Goal: Information Seeking & Learning: Learn about a topic

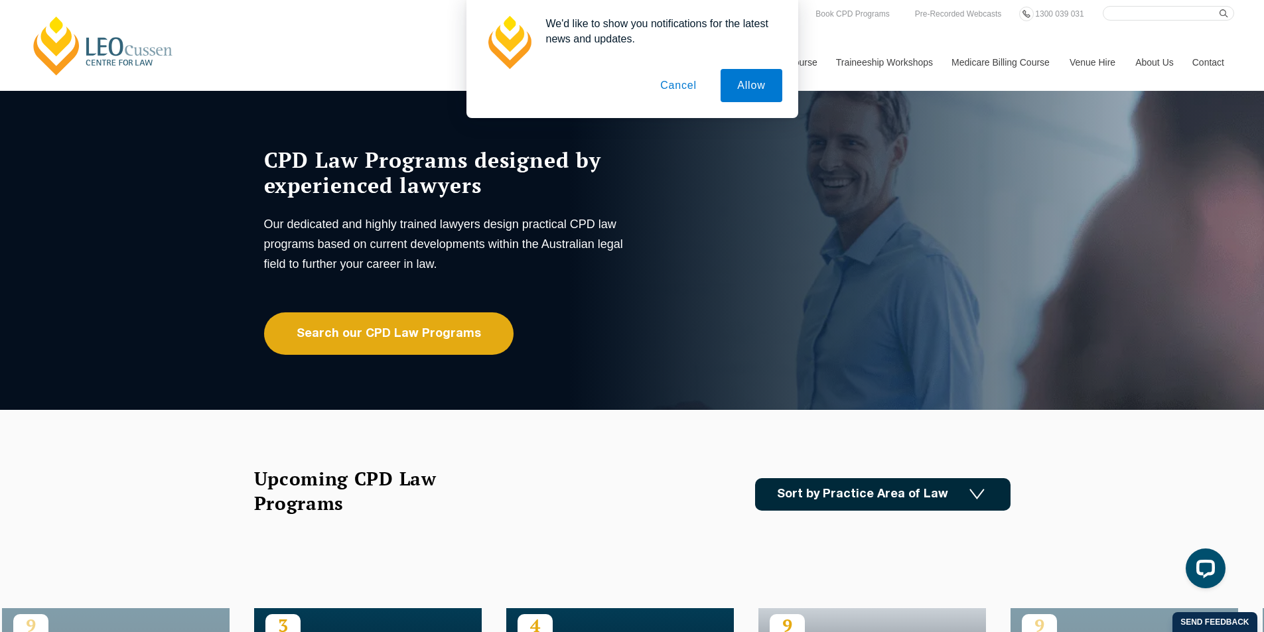
click at [682, 83] on button "Cancel" at bounding box center [678, 85] width 70 height 33
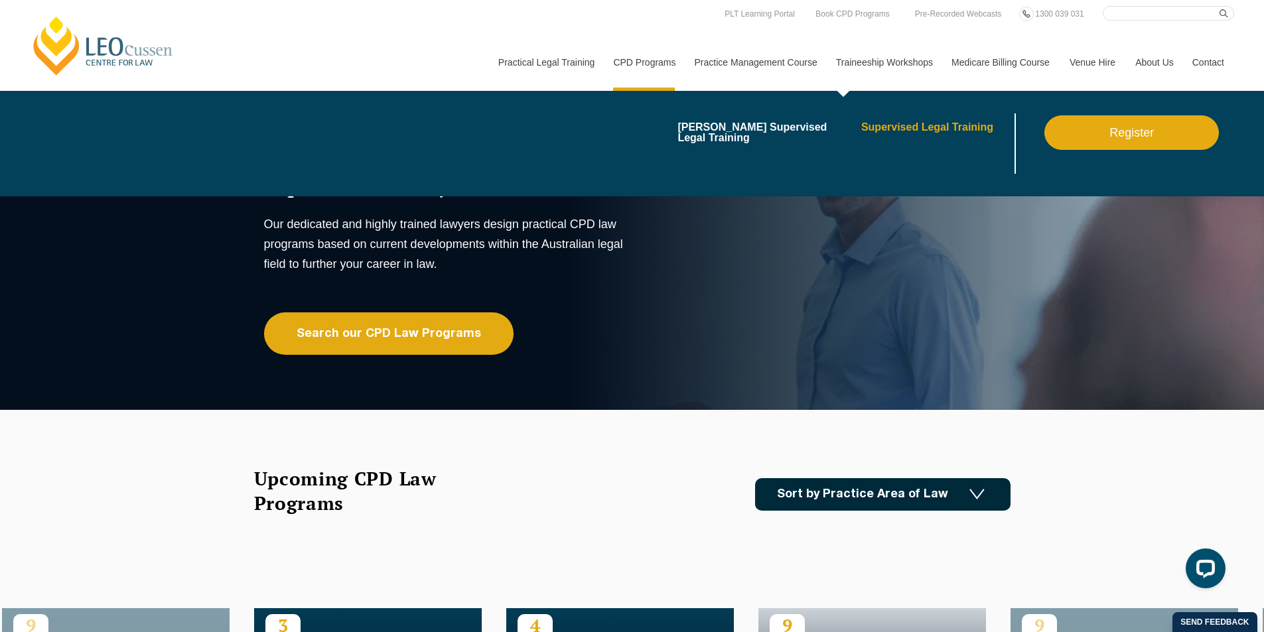
click at [918, 124] on link "Supervised Legal Training" at bounding box center [936, 127] width 151 height 11
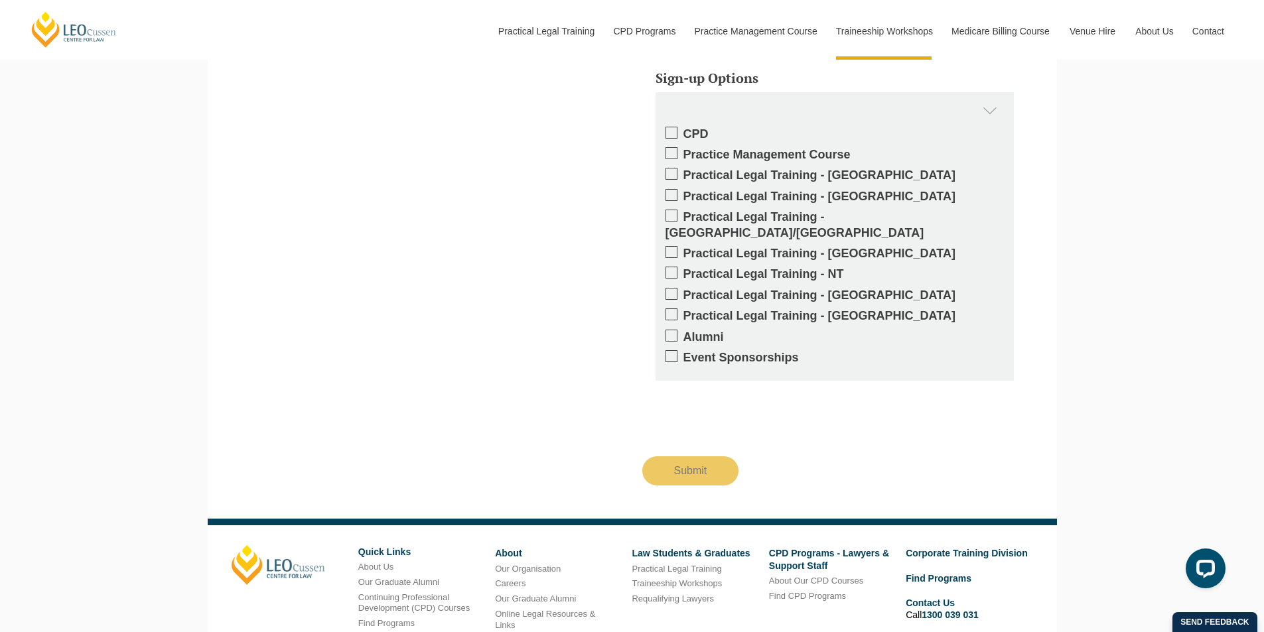
scroll to position [1996, 0]
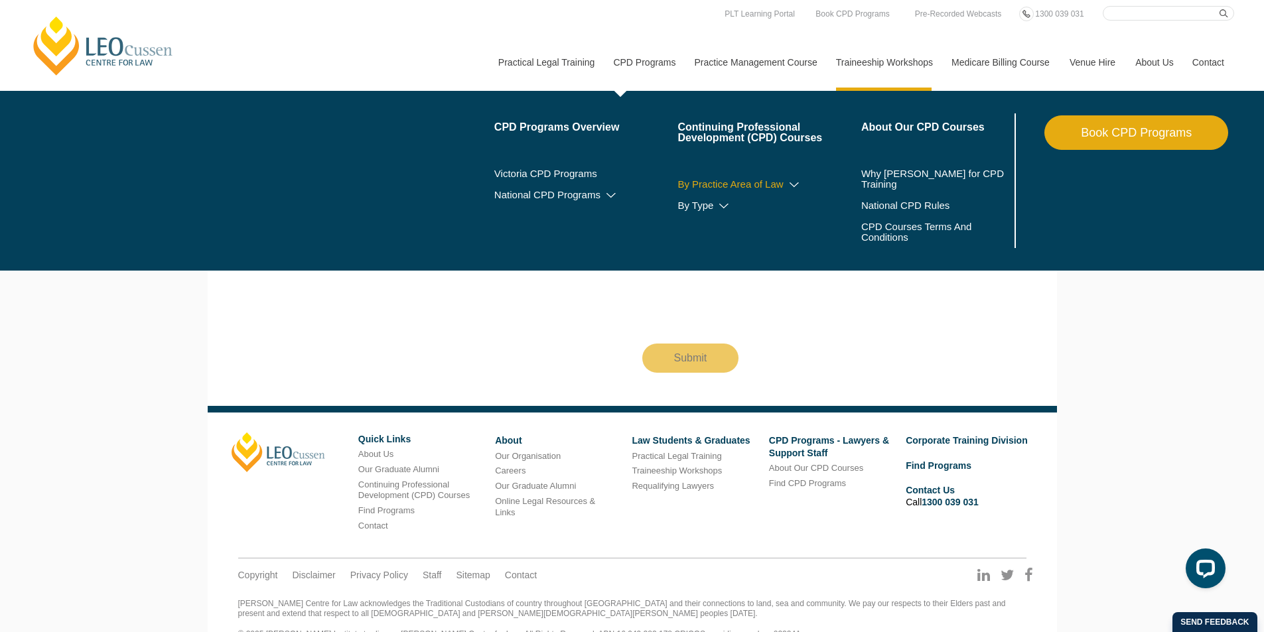
click at [699, 184] on link "By Practice Area of Law" at bounding box center [769, 184] width 184 height 11
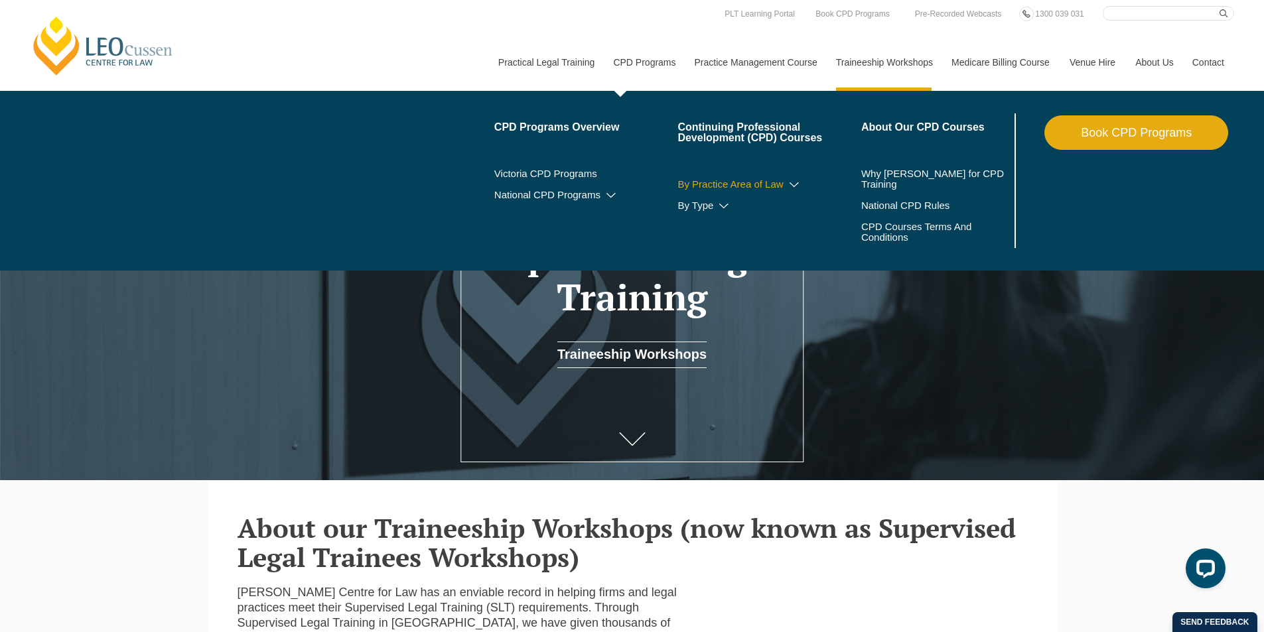
click at [791, 180] on link "By Practice Area of Law" at bounding box center [769, 184] width 184 height 11
click at [795, 184] on icon at bounding box center [793, 184] width 13 height 9
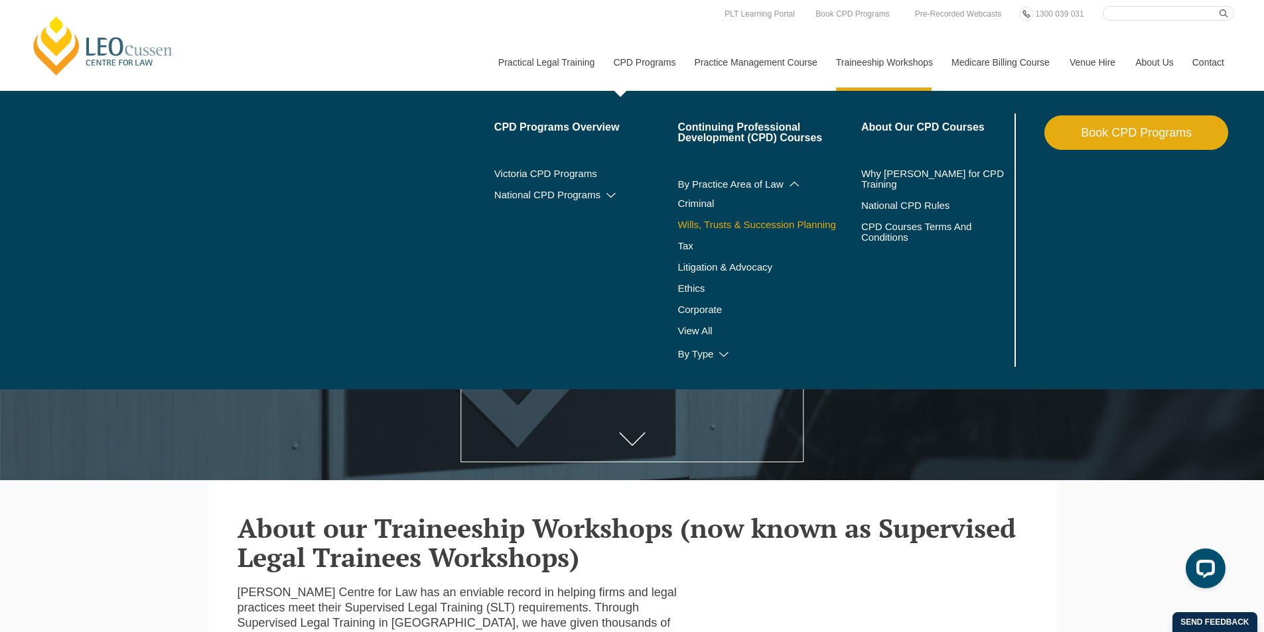
click at [705, 222] on link "Wills, Trusts & Succession Planning" at bounding box center [769, 225] width 184 height 11
click at [721, 352] on icon at bounding box center [723, 354] width 13 height 9
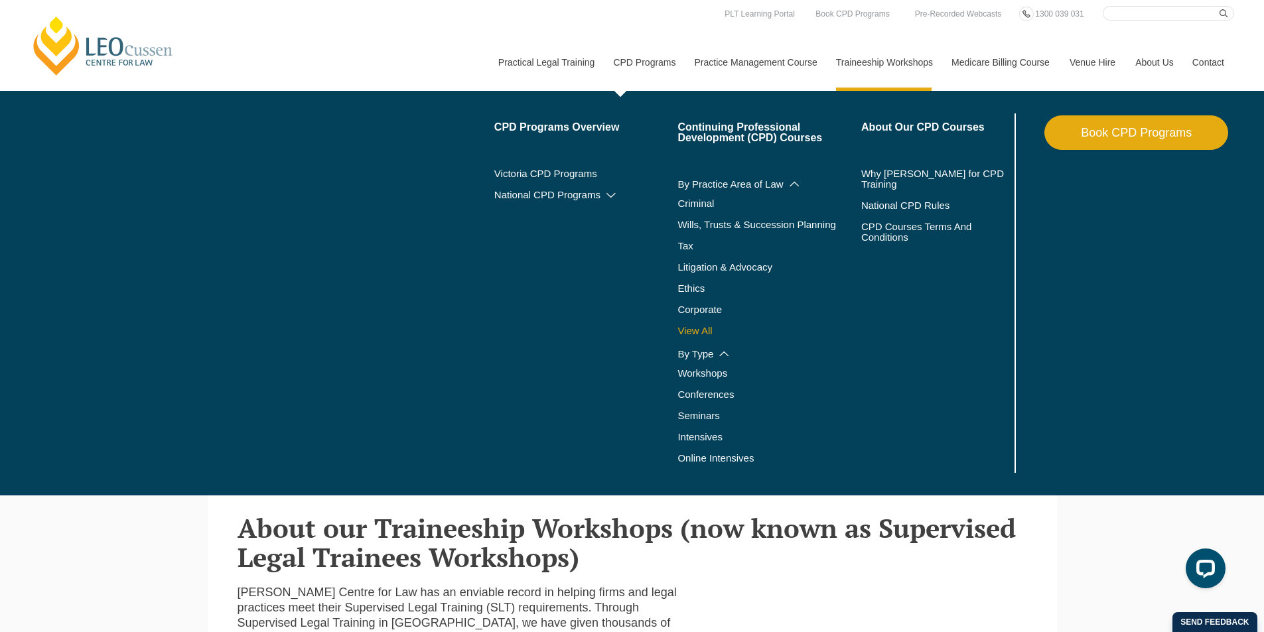
click at [695, 327] on link "View All" at bounding box center [769, 331] width 184 height 11
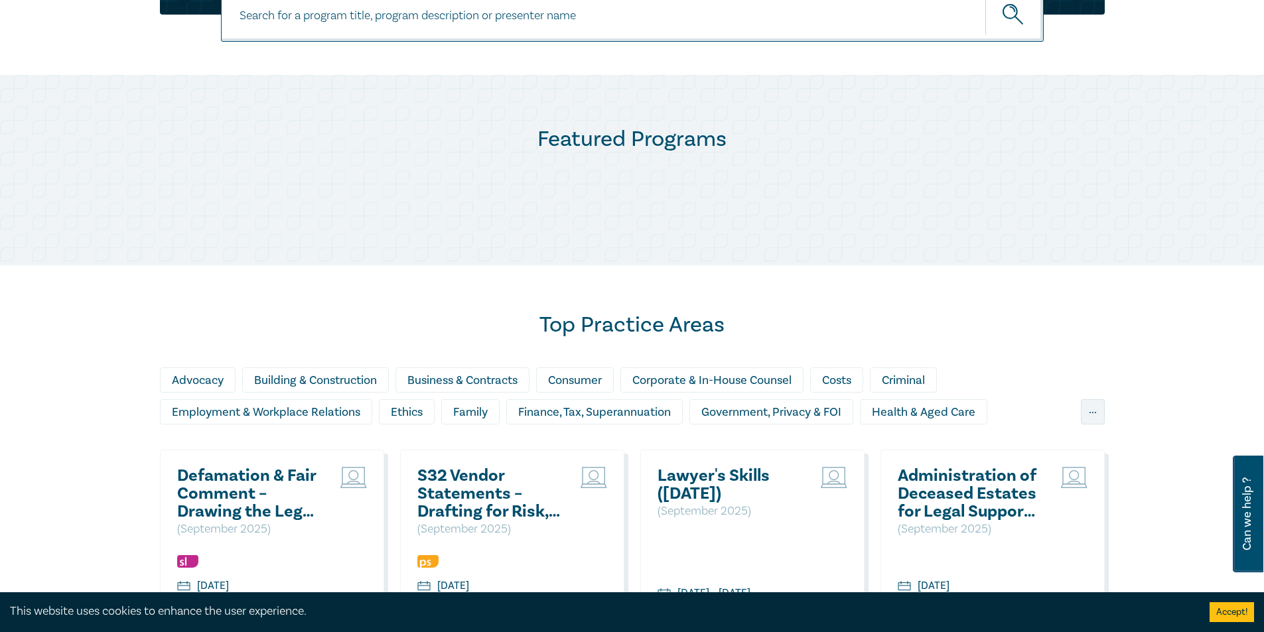
scroll to position [862, 0]
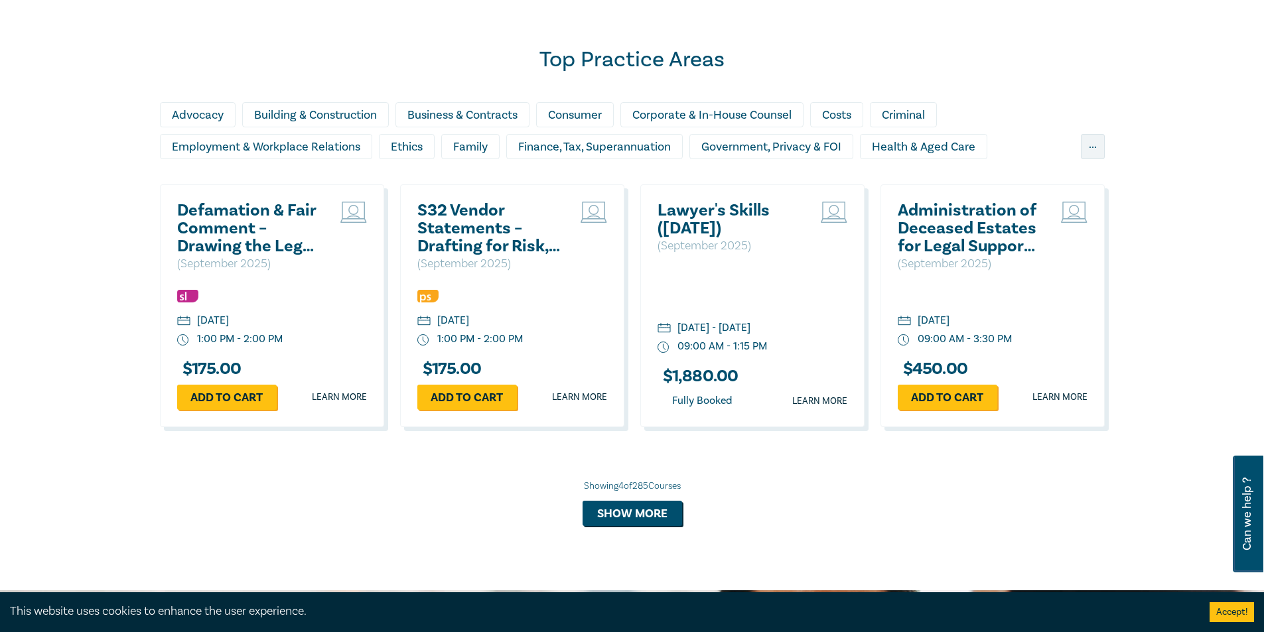
click at [1094, 149] on div "..." at bounding box center [1093, 146] width 24 height 25
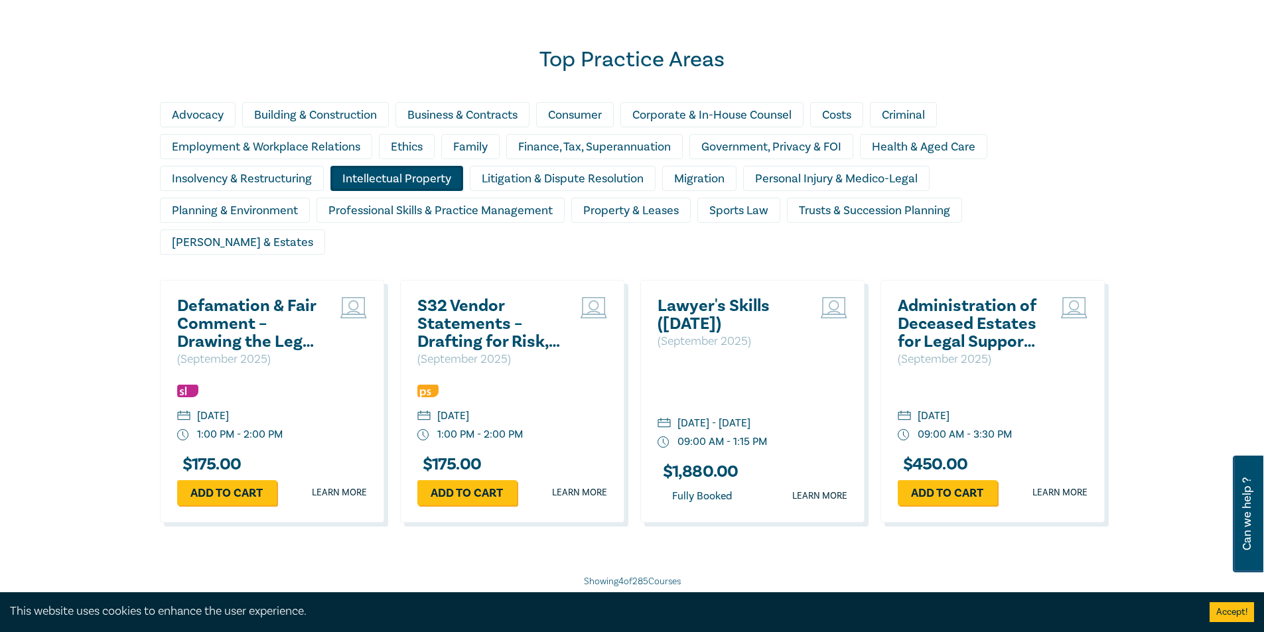
click at [384, 172] on div "Intellectual Property" at bounding box center [396, 178] width 133 height 25
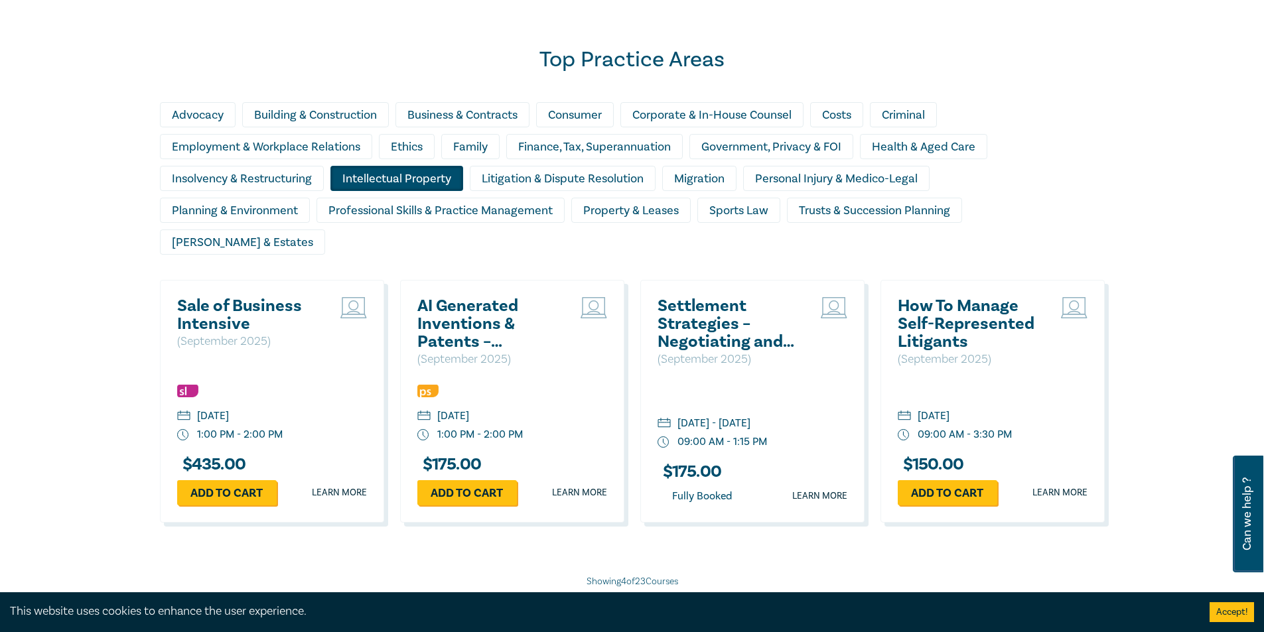
scroll to position [929, 0]
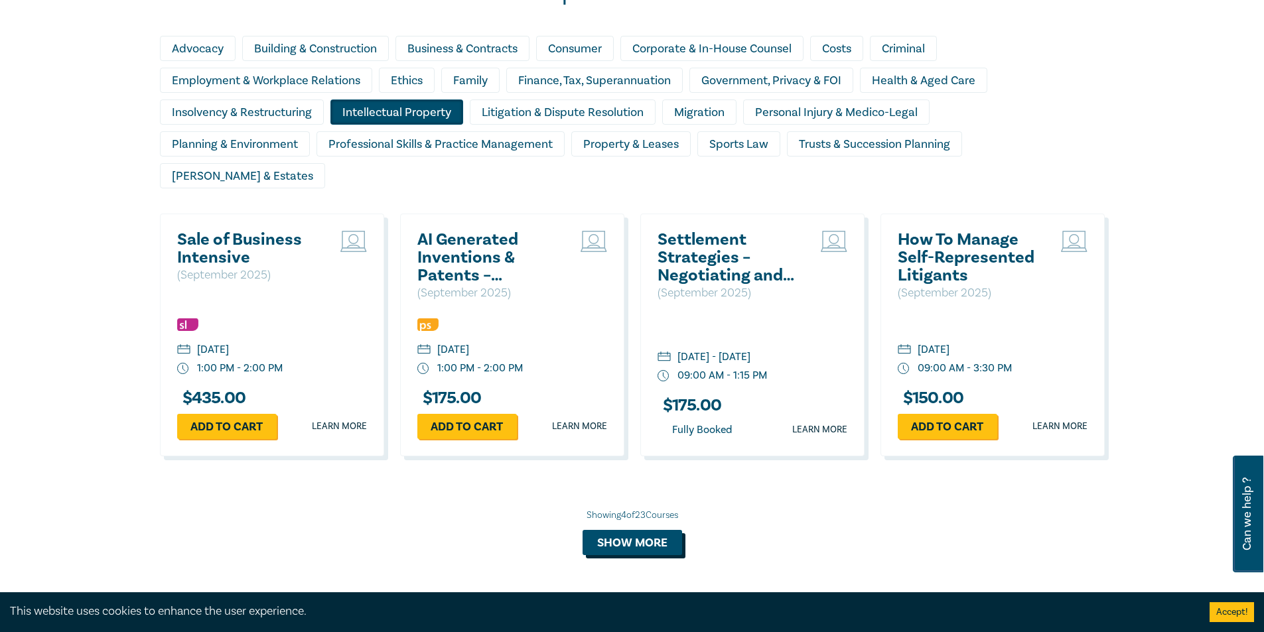
click at [628, 530] on button "Show more" at bounding box center [632, 542] width 100 height 25
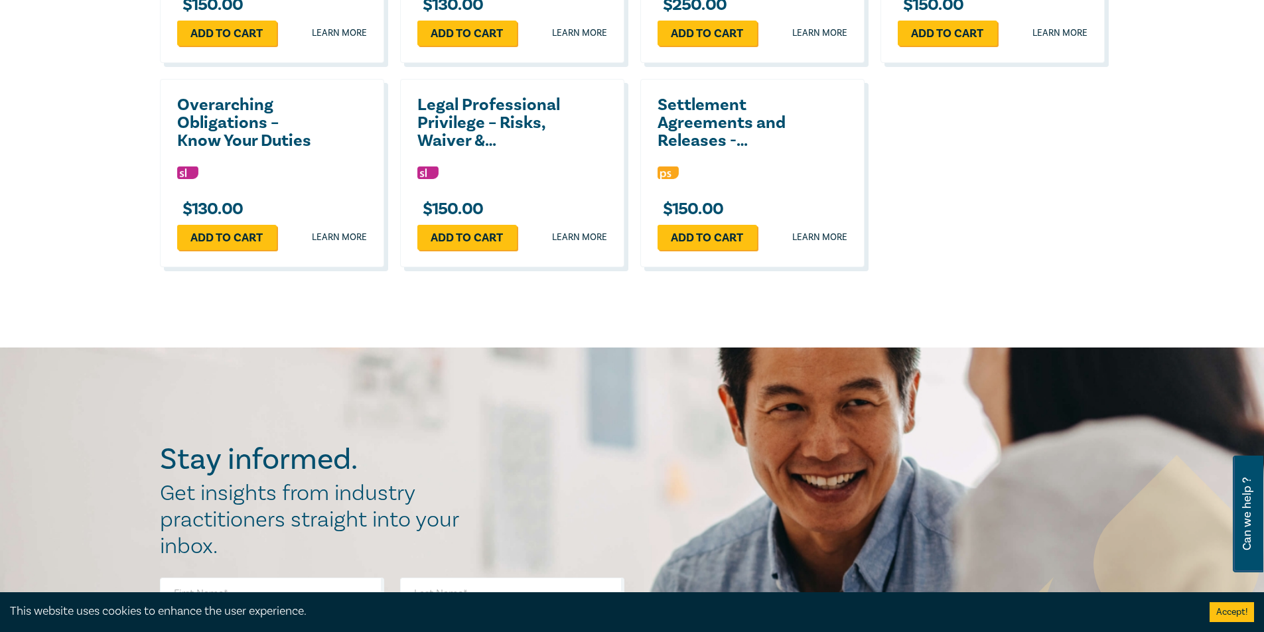
scroll to position [2322, 0]
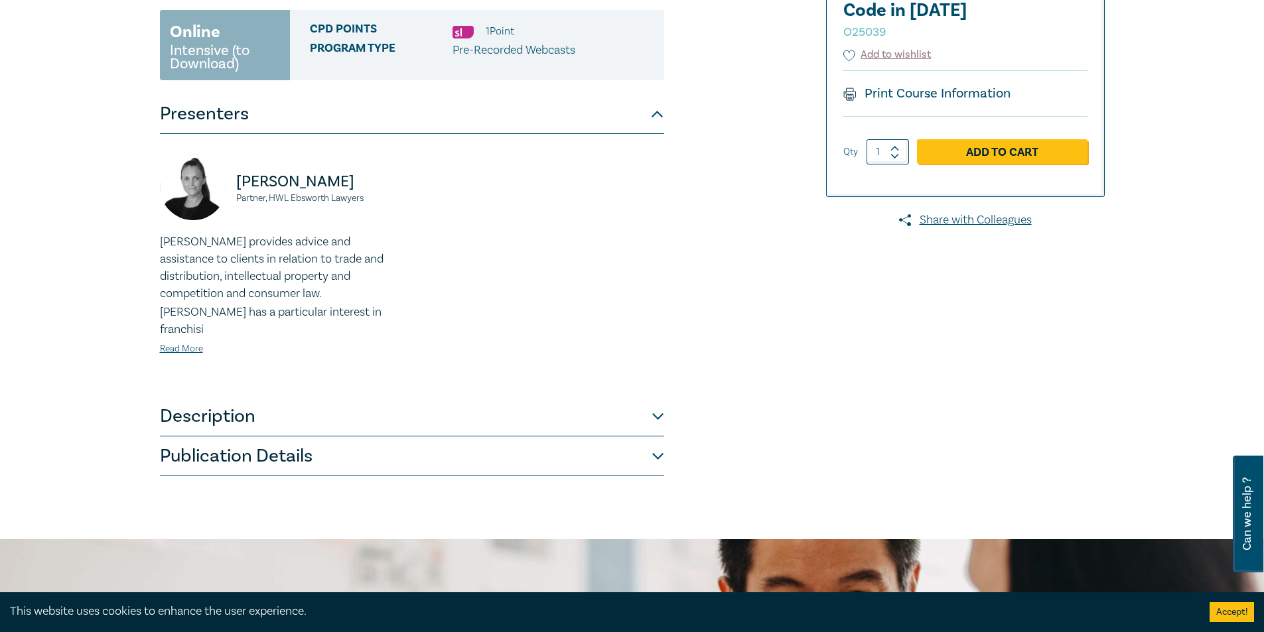
scroll to position [66, 0]
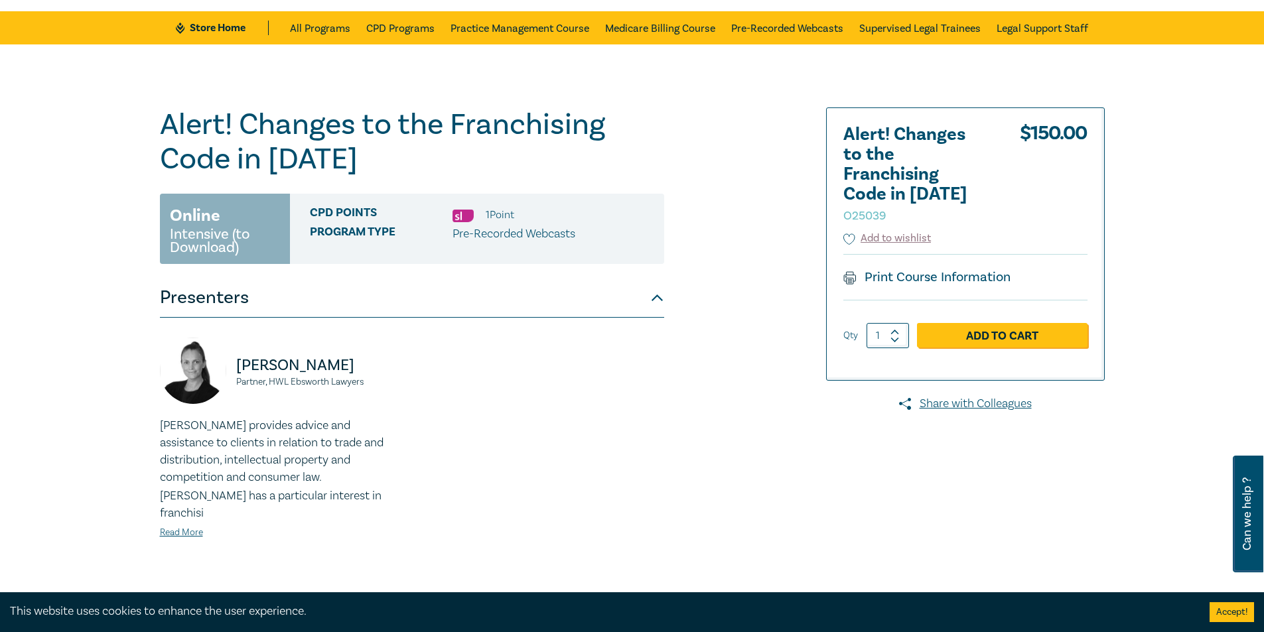
click at [307, 429] on p "[PERSON_NAME] provides advice and assistance to clients in relation to trade an…" at bounding box center [282, 451] width 244 height 69
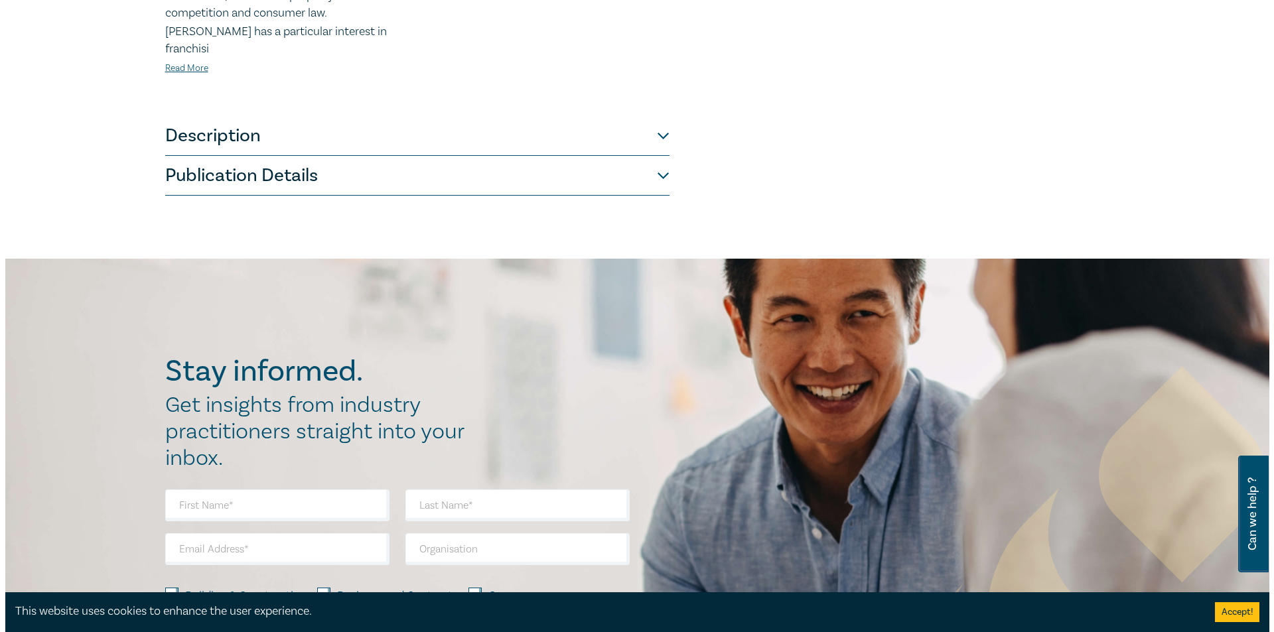
scroll to position [265, 0]
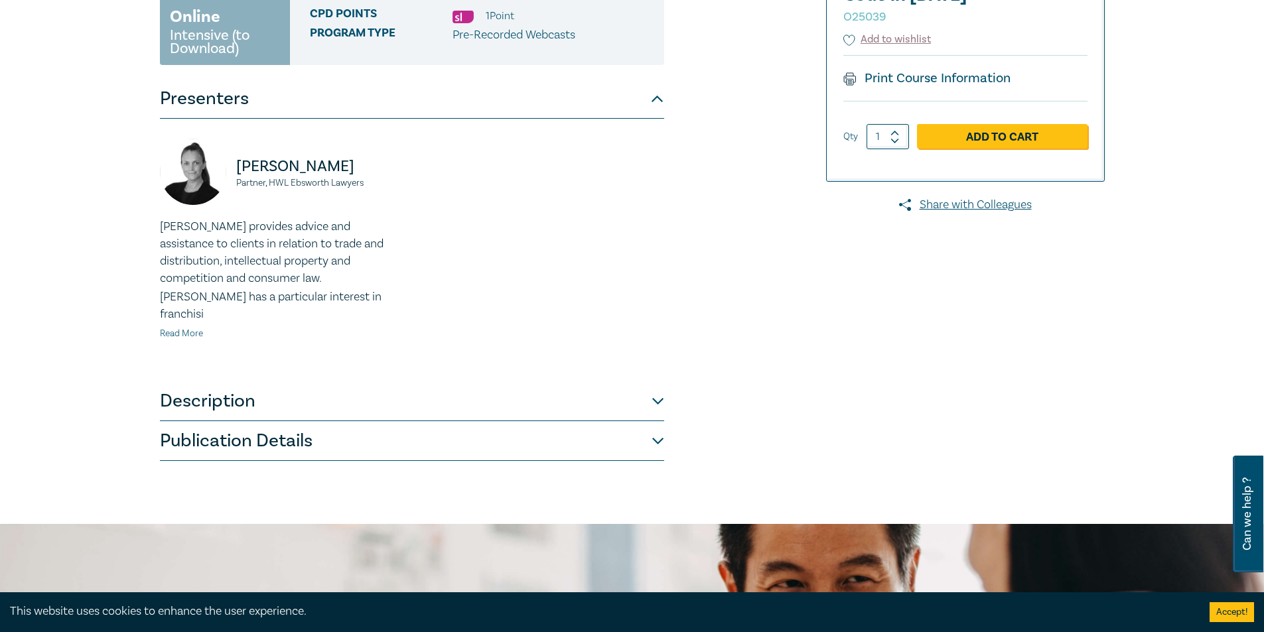
click at [200, 328] on link "Read More" at bounding box center [181, 334] width 43 height 12
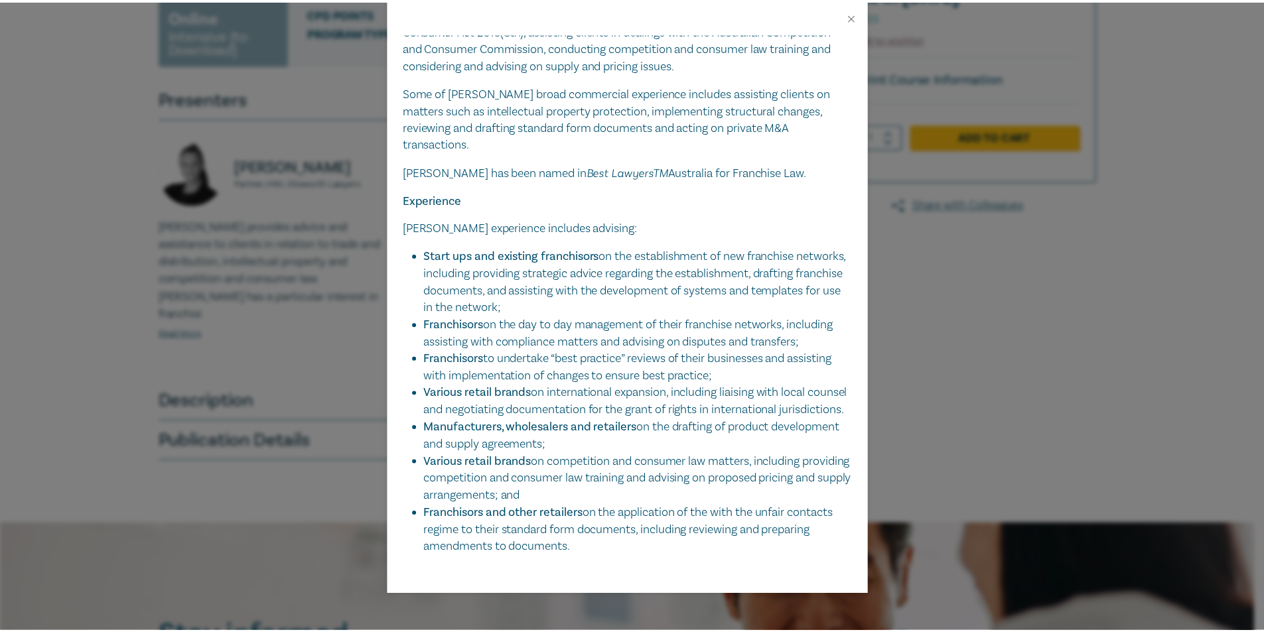
scroll to position [295, 0]
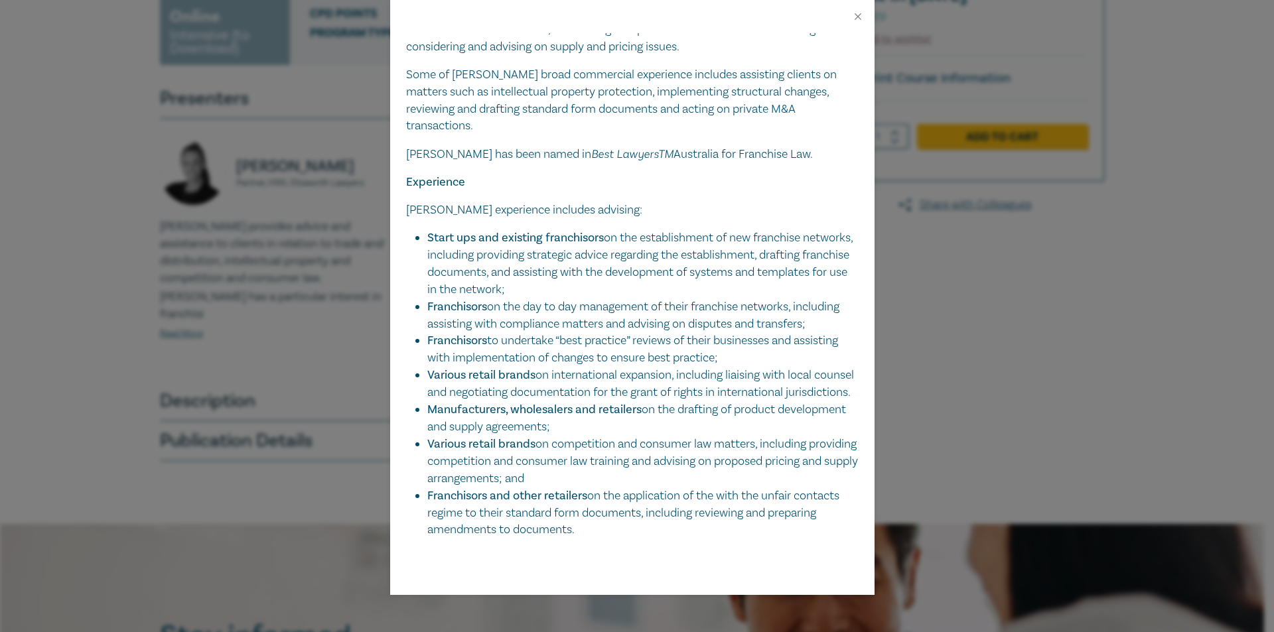
drag, startPoint x: 1050, startPoint y: 225, endPoint x: 844, endPoint y: 15, distance: 293.7
click at [1049, 226] on div "[PERSON_NAME] Partner, [PERSON_NAME] [PERSON_NAME] provides advice and assistan…" at bounding box center [637, 316] width 1274 height 632
